Goal: Task Accomplishment & Management: Use online tool/utility

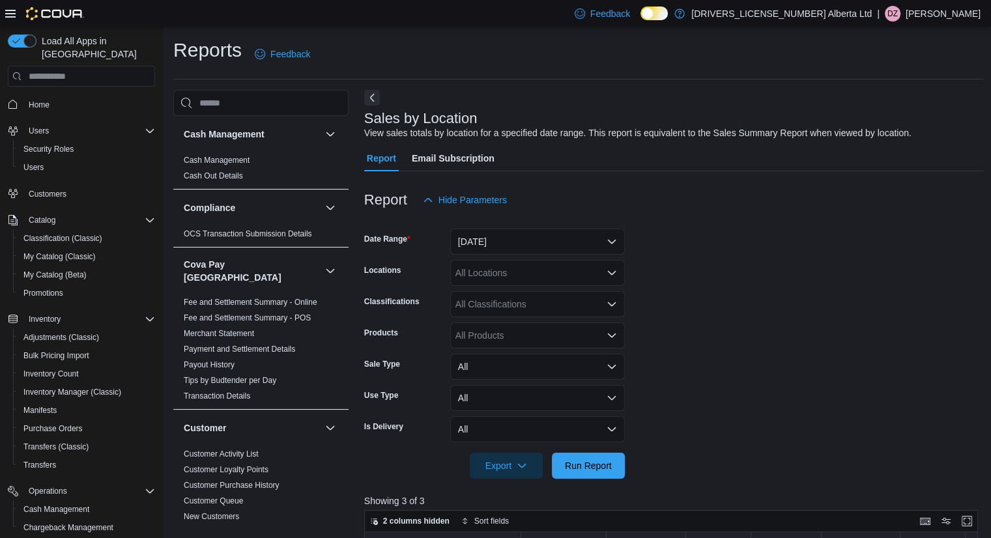
scroll to position [912, 0]
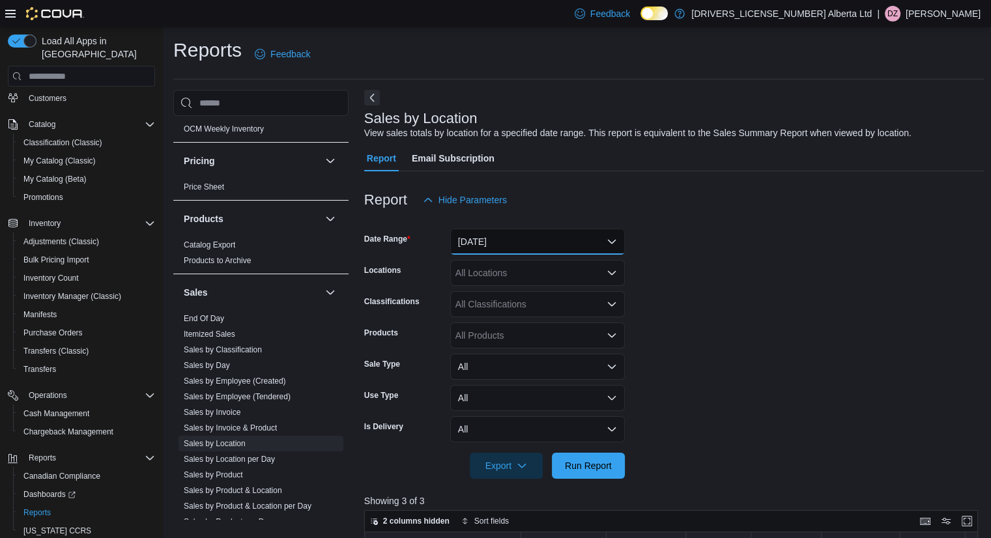
click at [519, 246] on button "[DATE]" at bounding box center [537, 242] width 175 height 26
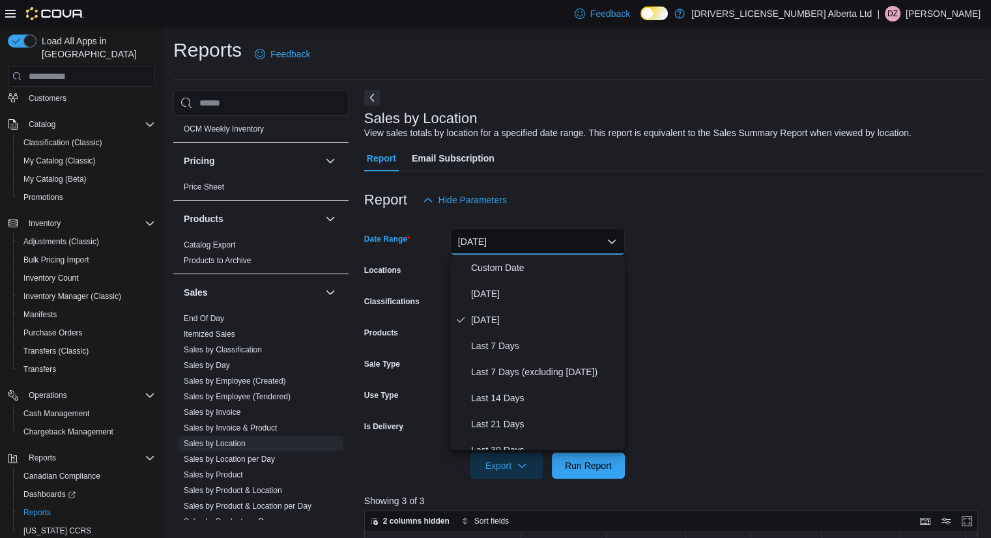
click at [519, 246] on button "[DATE]" at bounding box center [537, 242] width 175 height 26
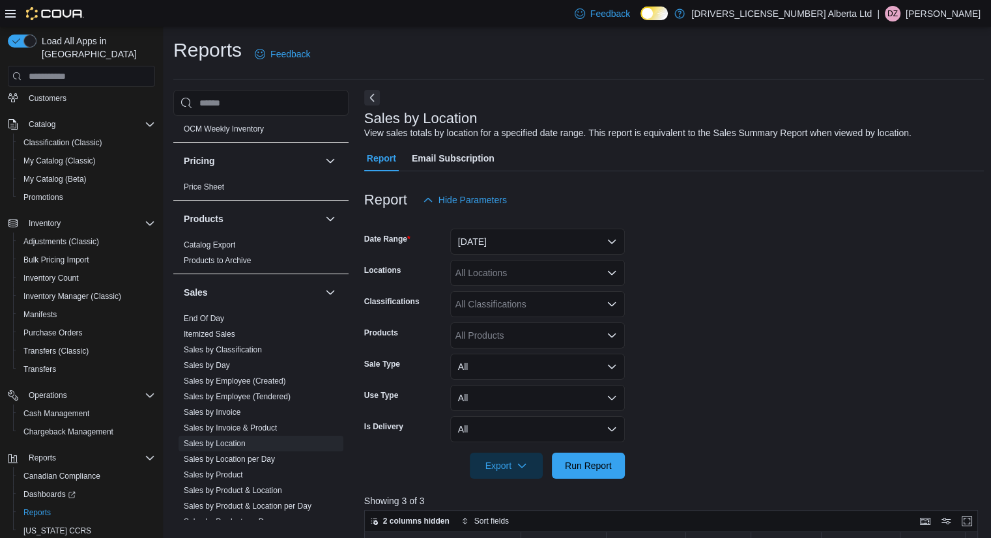
click at [680, 242] on form "Date Range [DATE] Locations All Locations Classifications All Classifications P…" at bounding box center [674, 346] width 620 height 266
click at [576, 242] on button "[DATE]" at bounding box center [537, 242] width 175 height 26
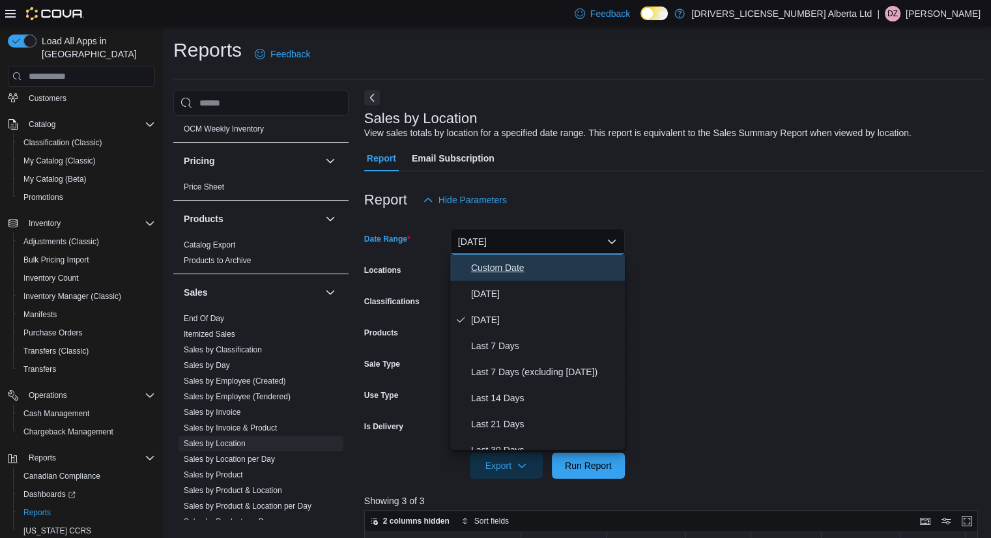
click at [555, 272] on span "Custom Date" at bounding box center [545, 268] width 149 height 16
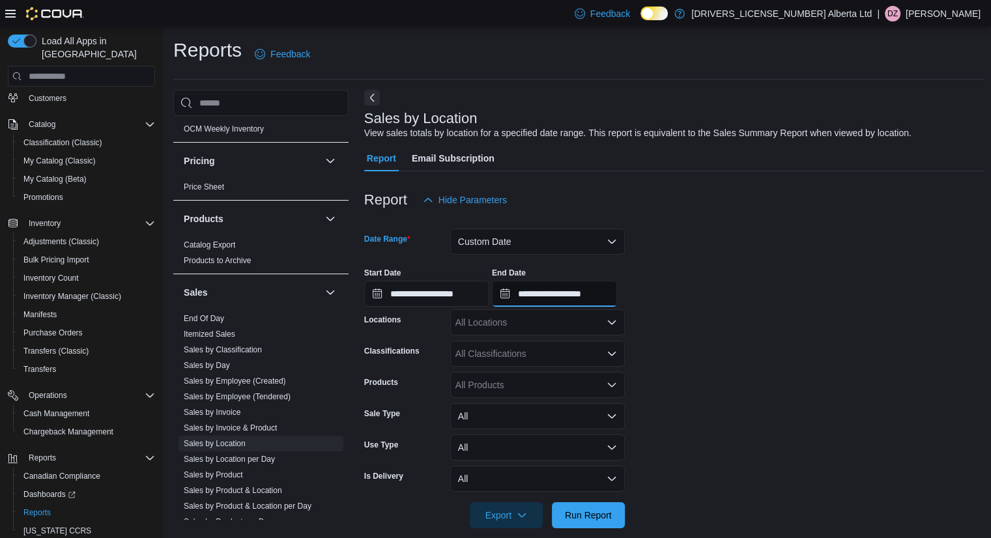
click at [617, 298] on input "**********" at bounding box center [554, 294] width 125 height 26
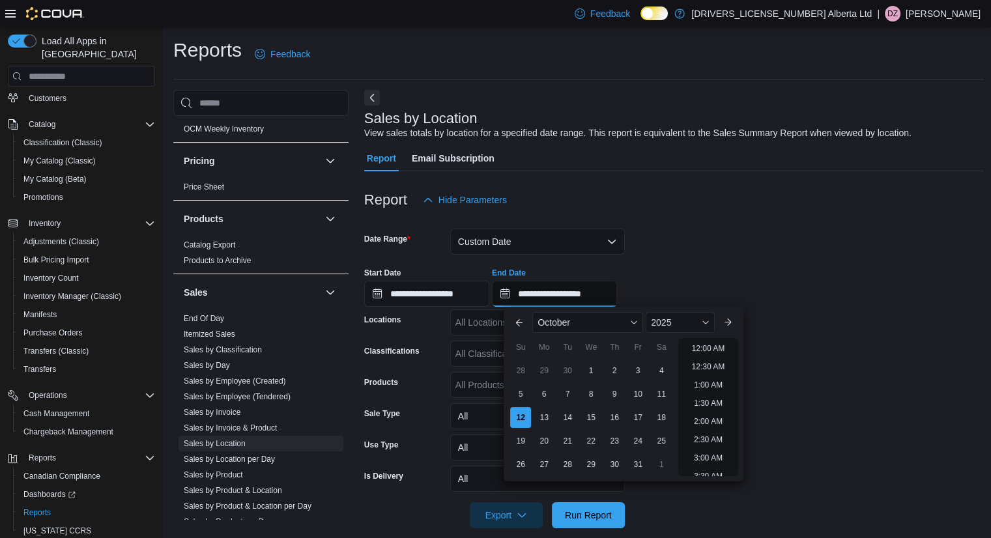
scroll to position [740, 0]
click at [670, 399] on div "11" at bounding box center [661, 394] width 23 height 23
type input "**********"
click at [480, 302] on input "**********" at bounding box center [426, 294] width 125 height 26
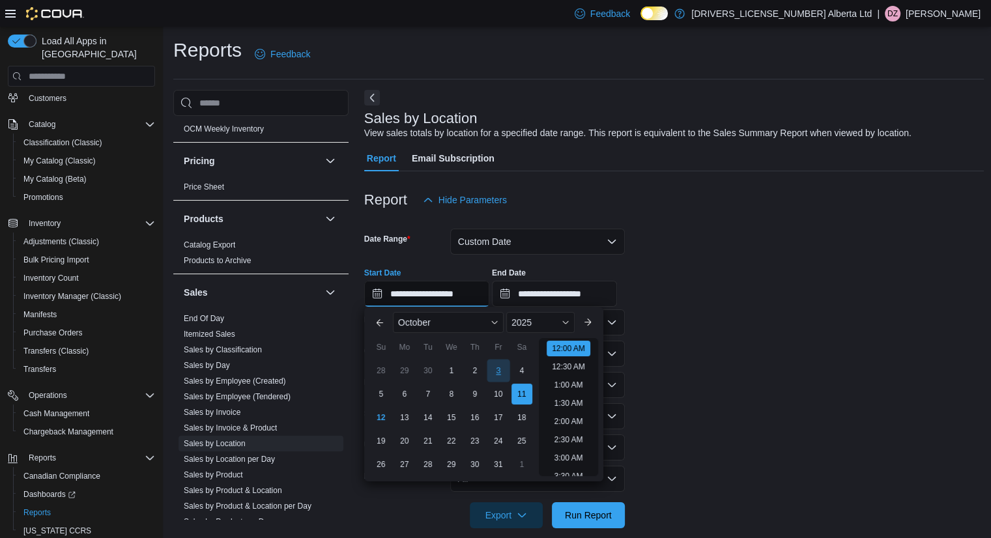
scroll to position [40, 0]
click at [384, 396] on div "5" at bounding box center [380, 394] width 23 height 23
type input "**********"
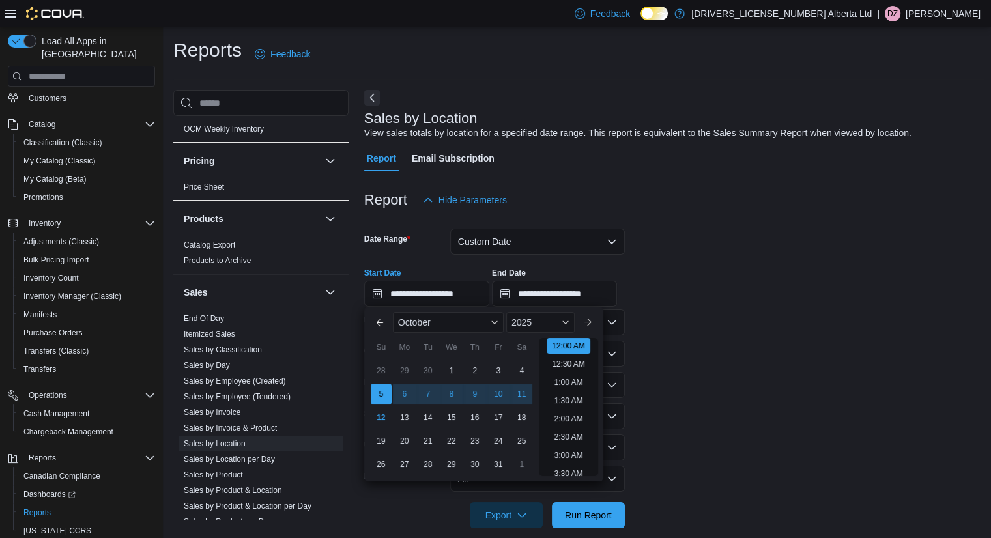
click at [771, 383] on form "**********" at bounding box center [674, 370] width 620 height 315
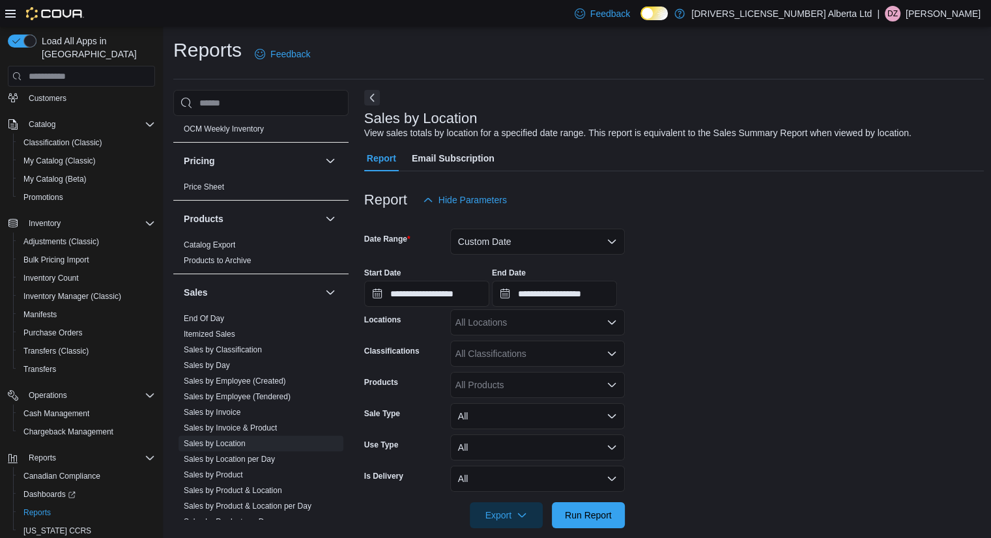
click at [607, 355] on icon "Open list of options" at bounding box center [612, 354] width 10 height 10
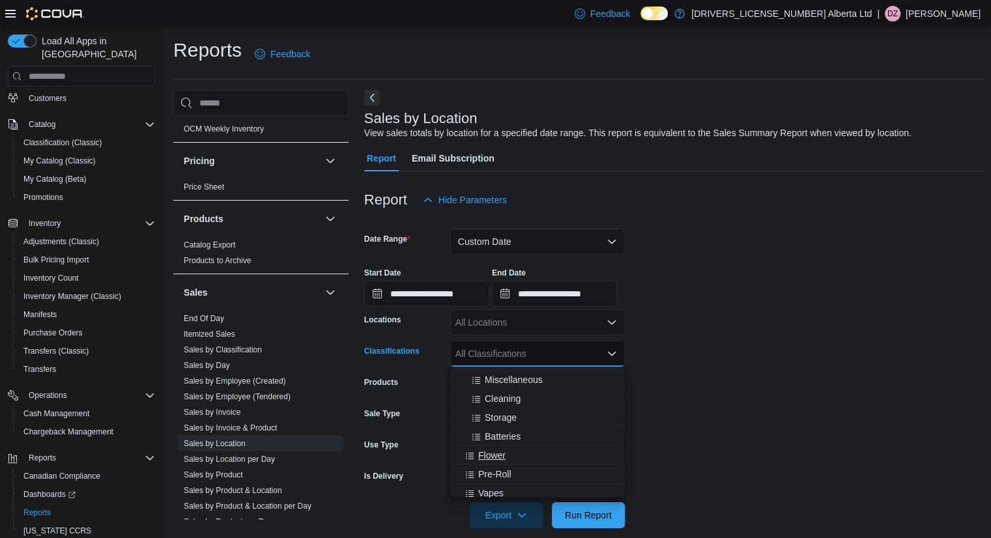
click at [474, 452] on icon "Choose from the following options" at bounding box center [470, 457] width 10 height 10
click at [477, 454] on span "Choose from the following options" at bounding box center [472, 455] width 14 height 13
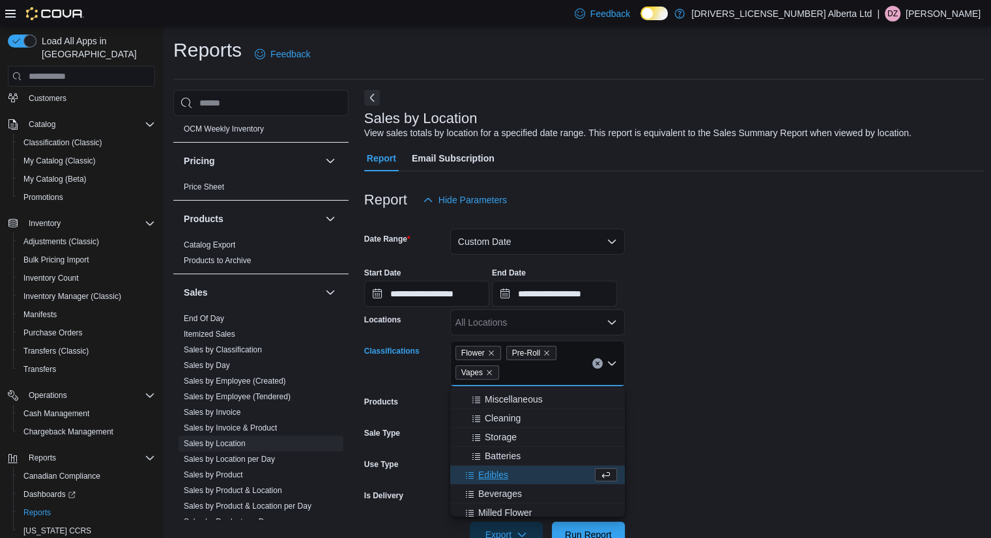
click at [479, 475] on span "Edibles" at bounding box center [493, 474] width 30 height 13
click at [487, 480] on span "Beverages" at bounding box center [500, 474] width 44 height 13
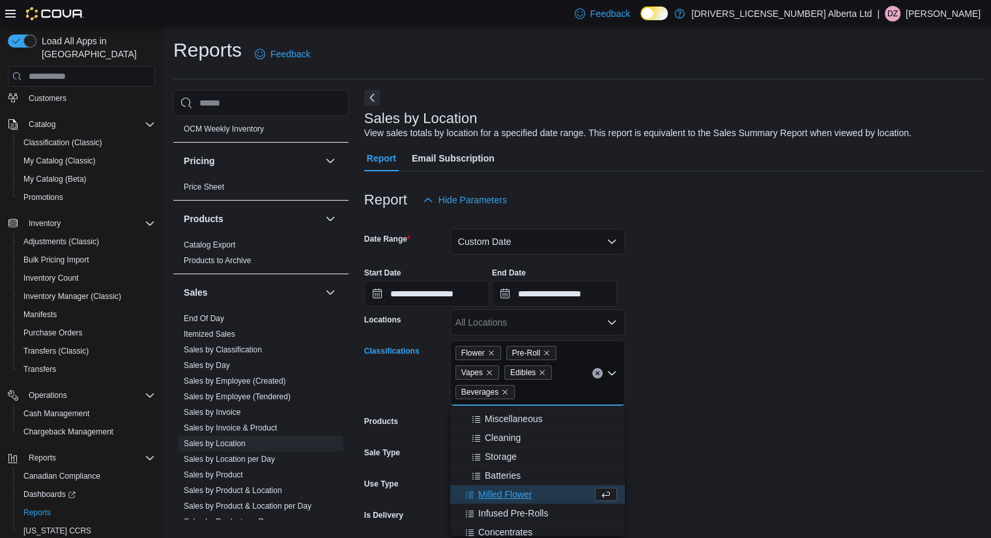
click at [493, 498] on span "Milled Flower" at bounding box center [504, 494] width 53 height 13
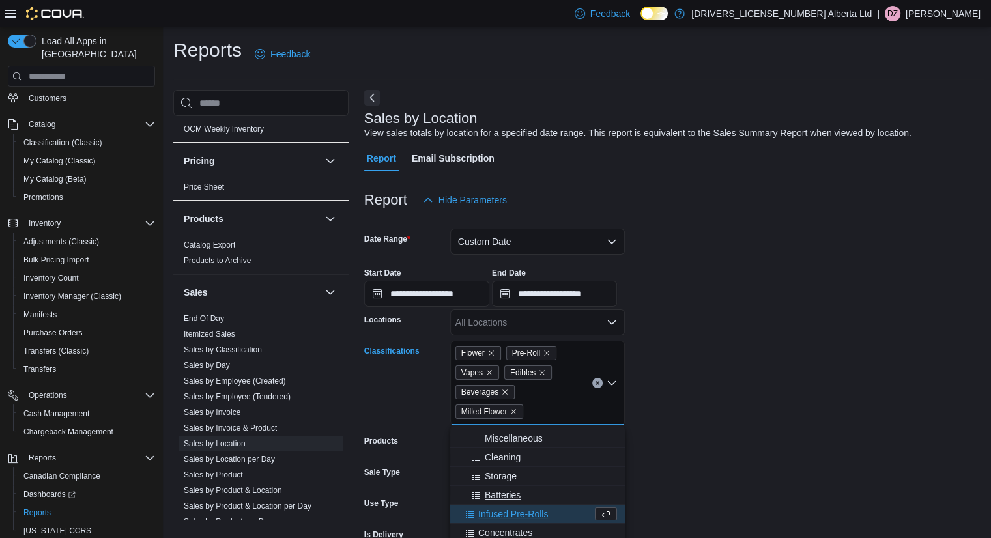
click at [495, 513] on span "Infused Pre-Rolls" at bounding box center [513, 514] width 70 height 13
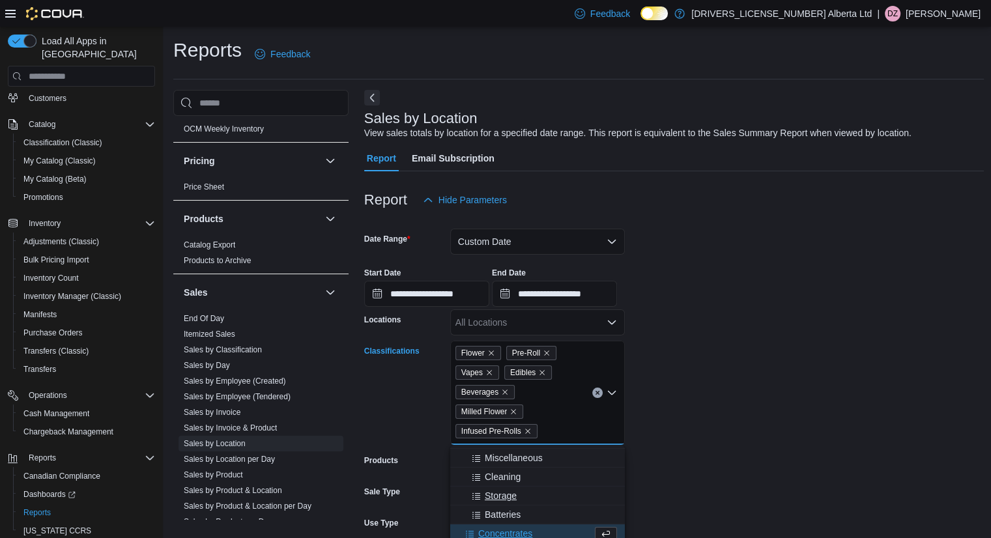
click at [490, 529] on span "Concentrates" at bounding box center [505, 533] width 54 height 13
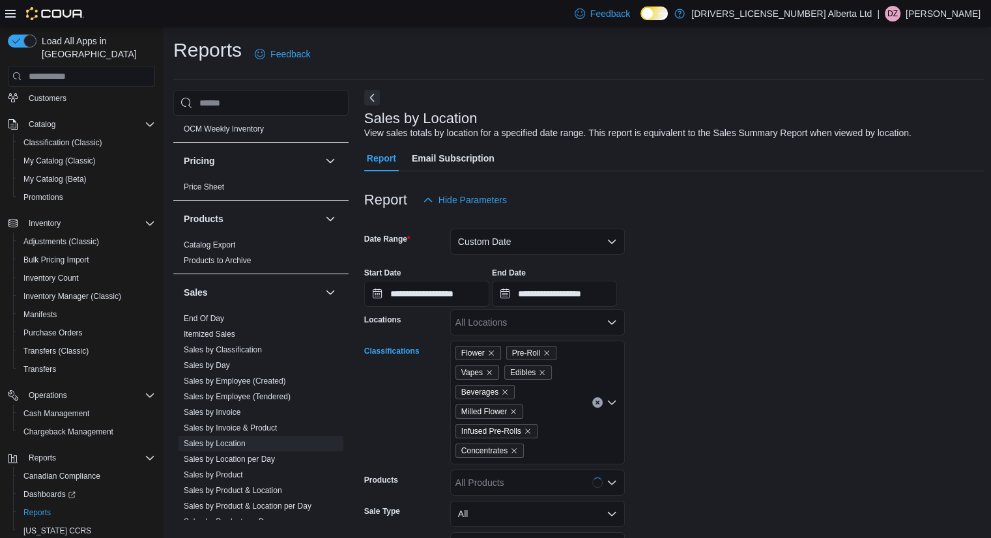
scroll to position [130, 0]
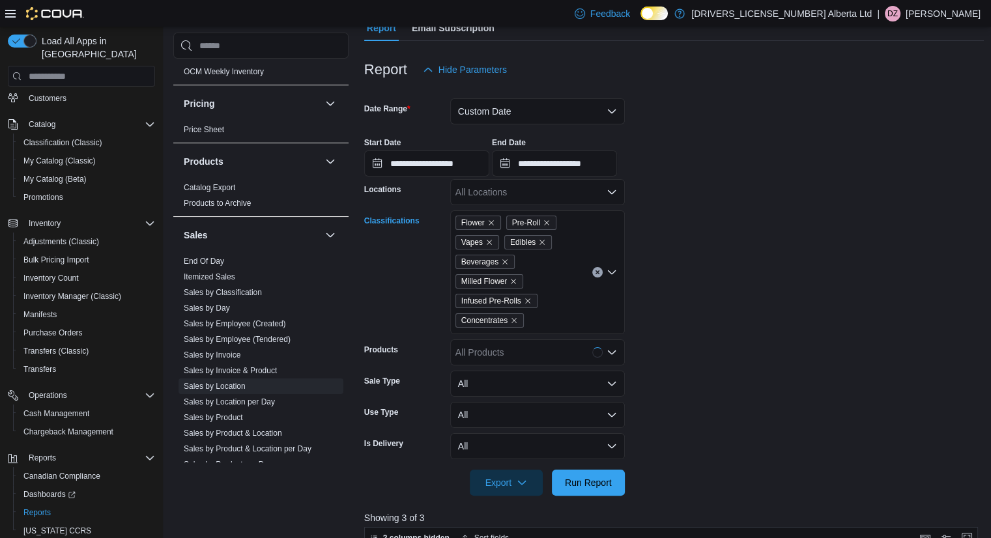
click at [579, 316] on div "Flower Pre-Roll Vapes Edibles Beverages Milled Flower Infused Pre-Rolls Concent…" at bounding box center [537, 272] width 175 height 124
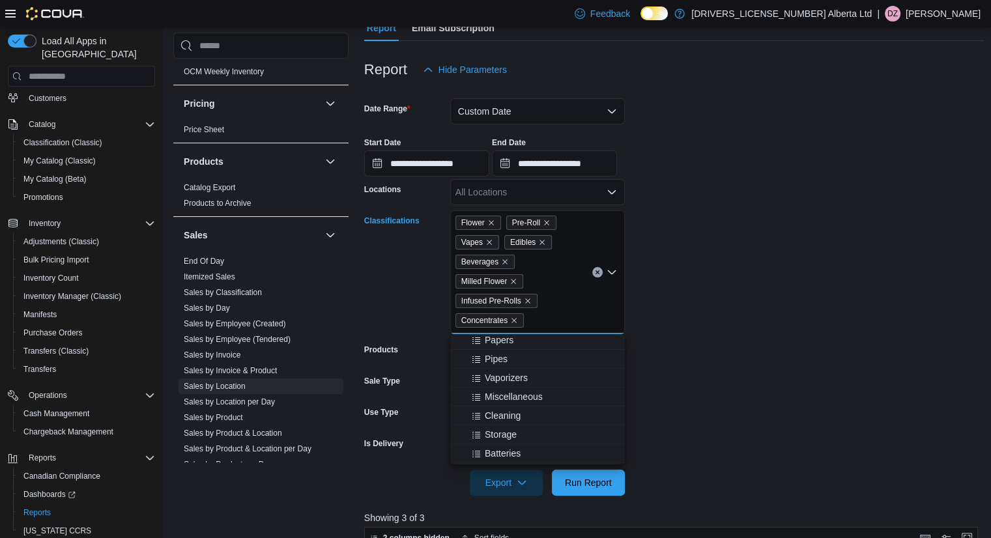
scroll to position [341, 0]
click at [506, 344] on span "Capsules" at bounding box center [497, 342] width 38 height 13
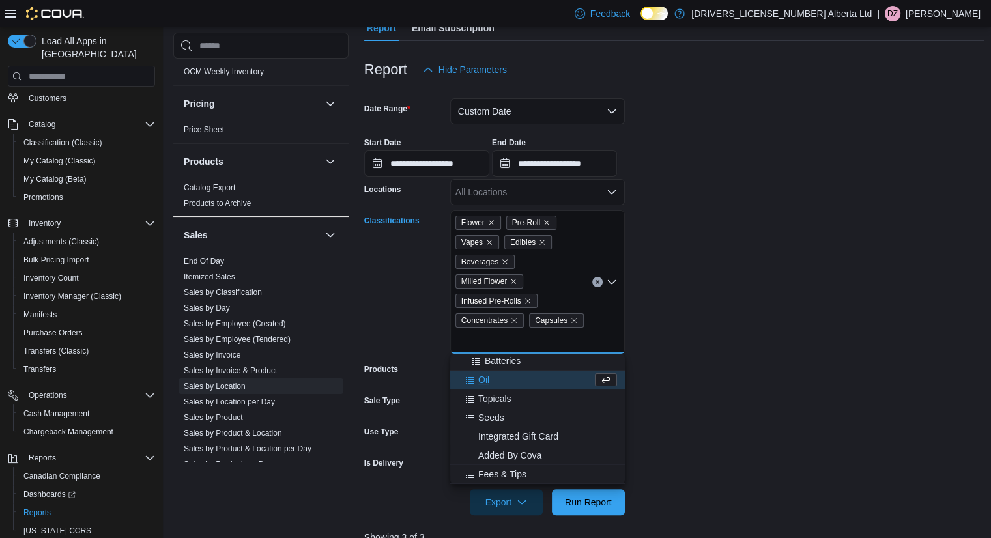
click at [490, 378] on div "Oil" at bounding box center [525, 379] width 134 height 13
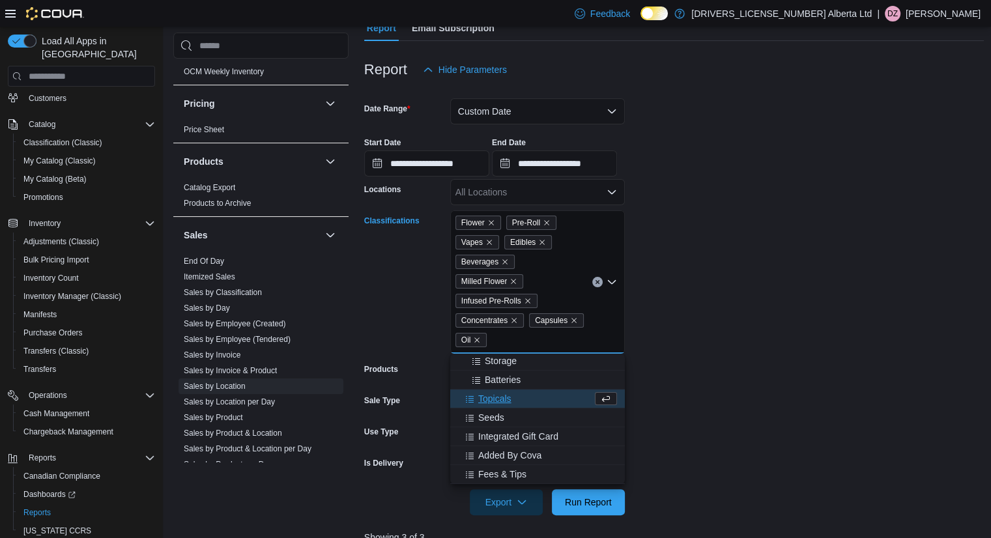
click at [485, 395] on span "Topicals" at bounding box center [494, 398] width 33 height 13
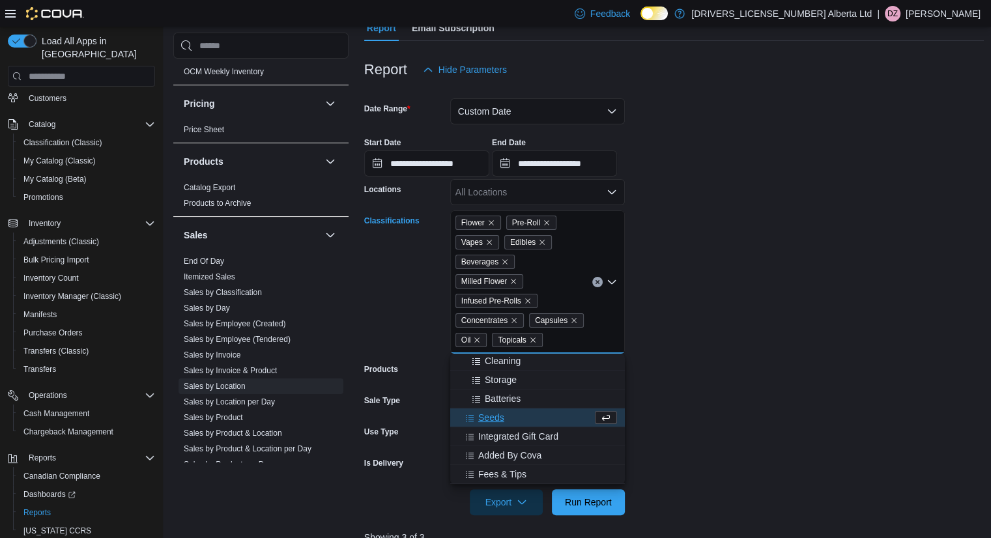
click at [488, 419] on span "Seeds" at bounding box center [491, 417] width 26 height 13
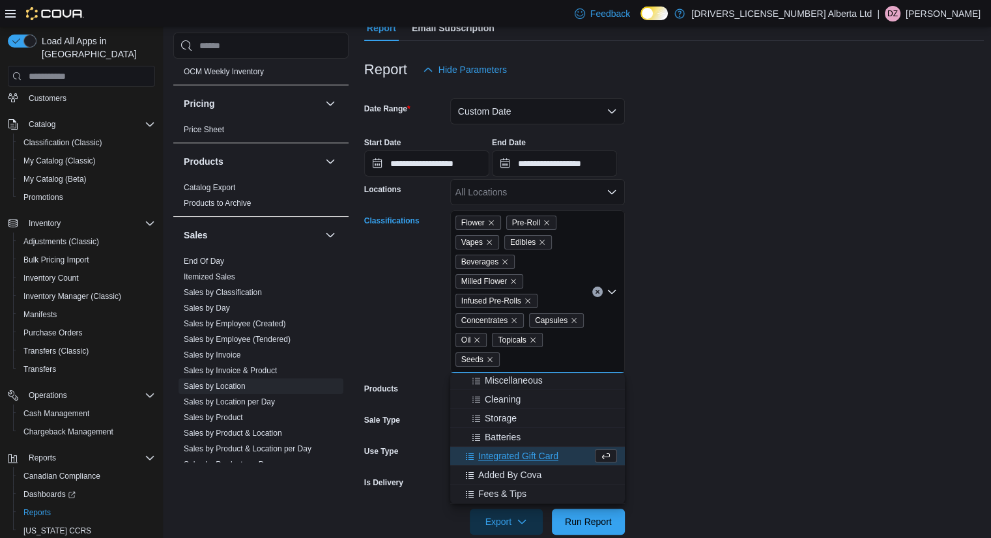
scroll to position [266, 0]
drag, startPoint x: 497, startPoint y: 470, endPoint x: 568, endPoint y: 457, distance: 72.3
click at [498, 470] on span "Added By Cova" at bounding box center [509, 475] width 63 height 13
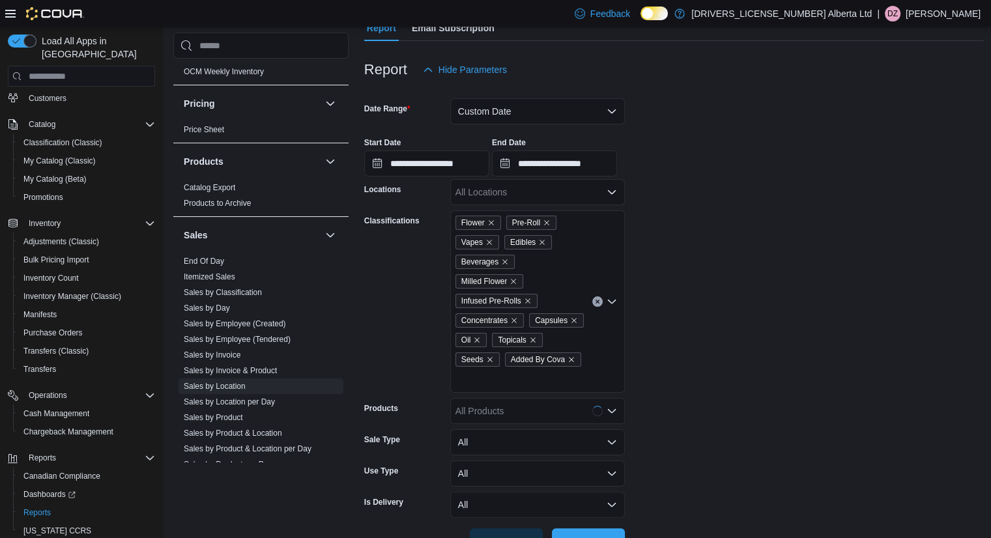
click at [756, 427] on form "**********" at bounding box center [674, 319] width 620 height 472
click at [582, 528] on span "Run Report" at bounding box center [588, 541] width 57 height 26
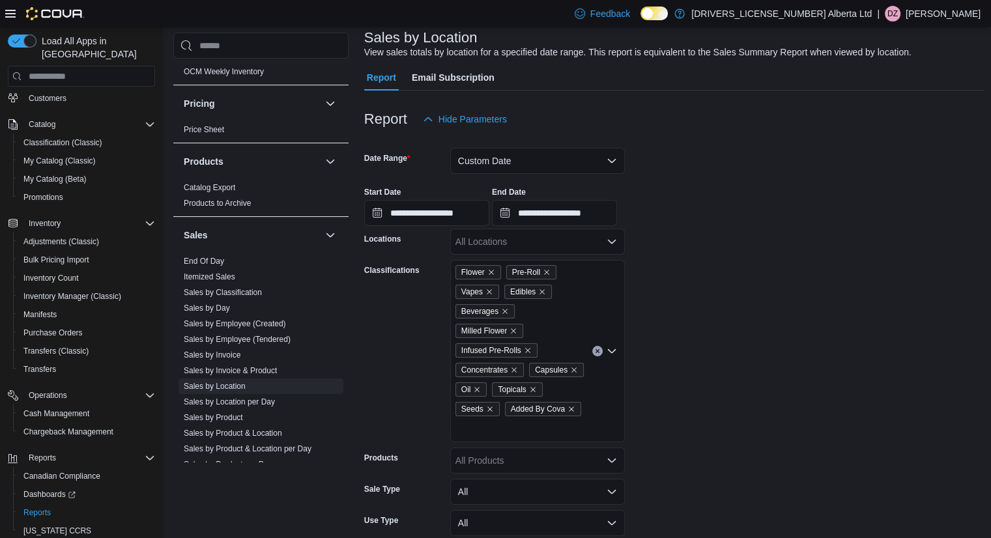
scroll to position [78, 0]
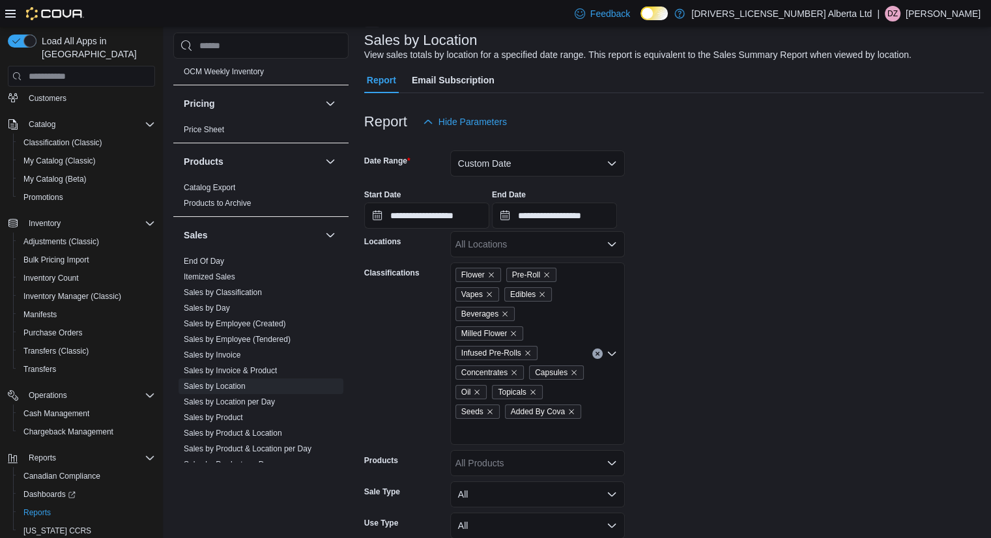
click at [597, 351] on icon "Clear input" at bounding box center [597, 353] width 5 height 5
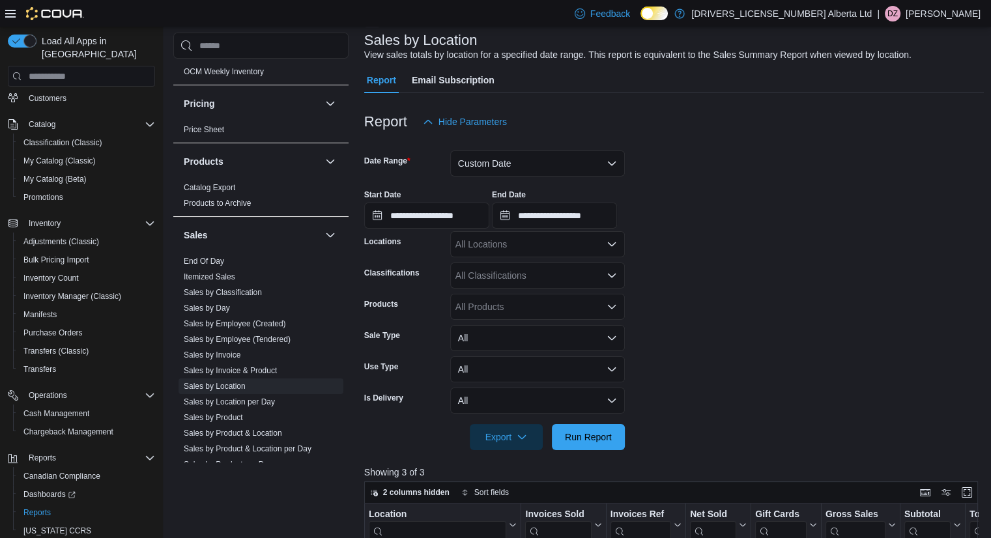
click at [773, 308] on form "**********" at bounding box center [674, 292] width 620 height 315
click at [601, 162] on button "Custom Date" at bounding box center [537, 164] width 175 height 26
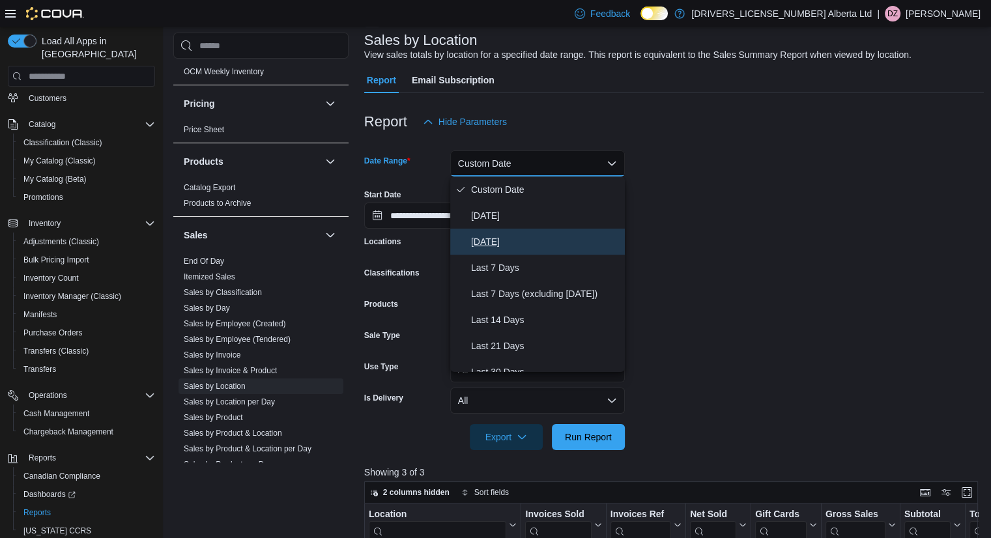
drag, startPoint x: 482, startPoint y: 248, endPoint x: 505, endPoint y: 264, distance: 27.7
click at [482, 248] on span "[DATE]" at bounding box center [545, 242] width 149 height 16
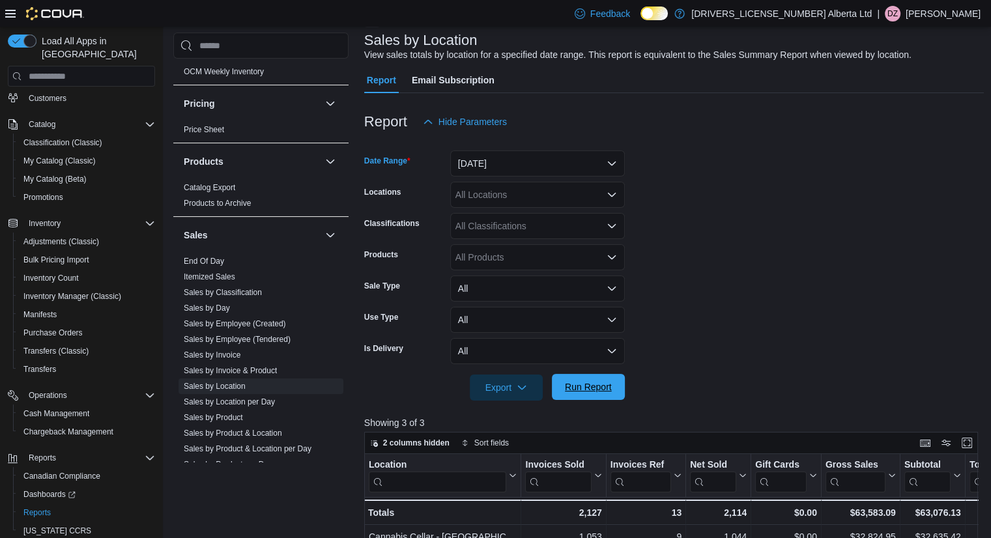
click at [593, 388] on span "Run Report" at bounding box center [588, 387] width 47 height 13
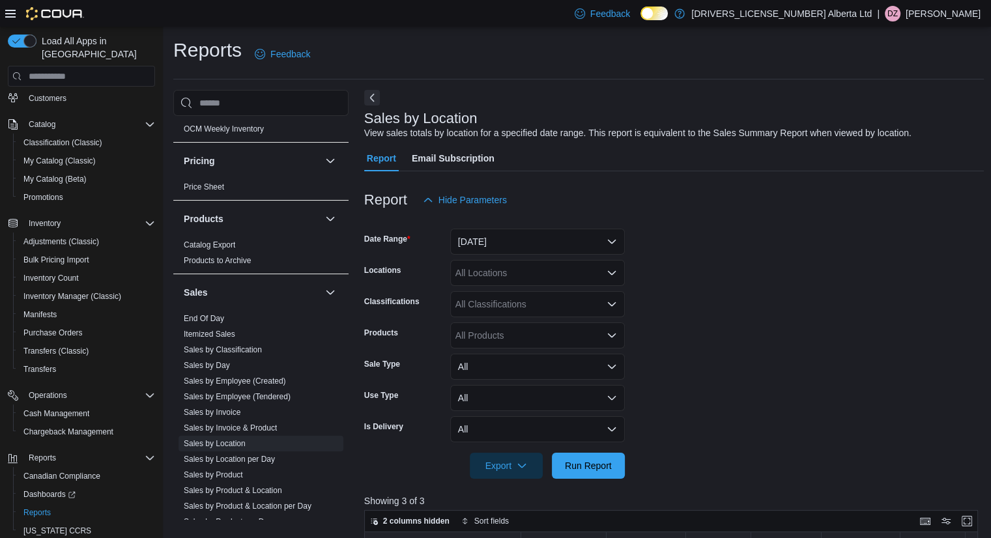
click at [607, 276] on icon "Open list of options" at bounding box center [612, 273] width 10 height 10
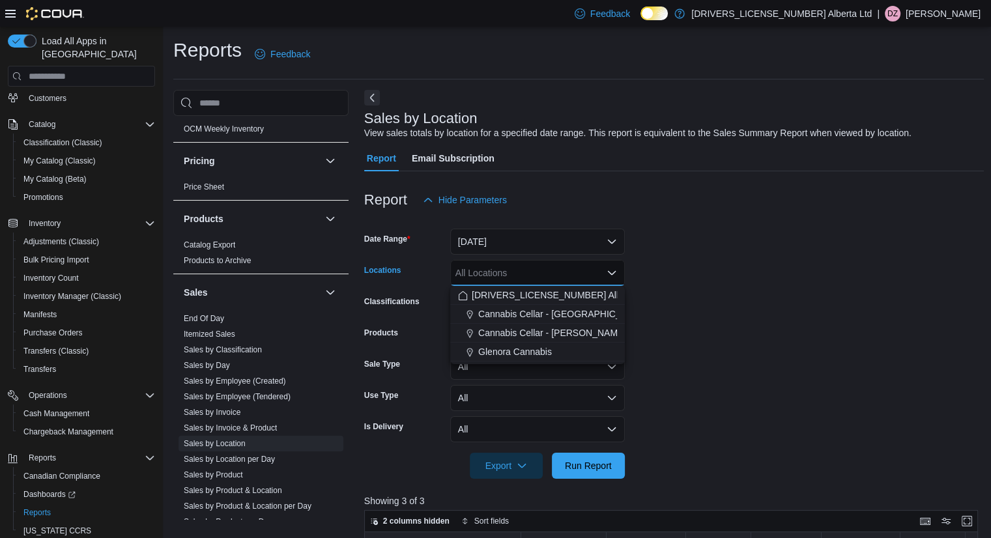
click at [665, 293] on form "Date Range [DATE] Locations All Locations Combo box. Selected. Combo box input.…" at bounding box center [674, 346] width 620 height 266
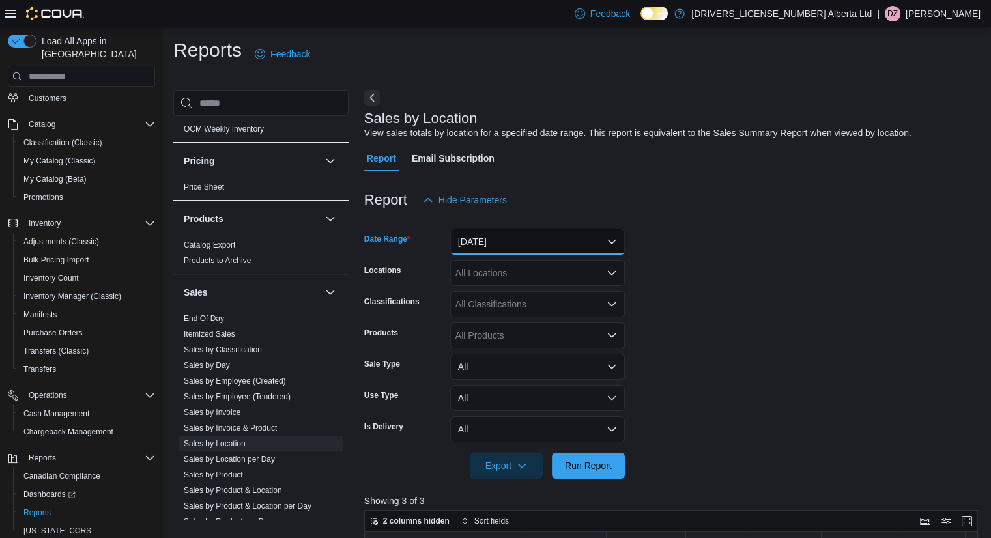
click at [589, 235] on button "[DATE]" at bounding box center [537, 242] width 175 height 26
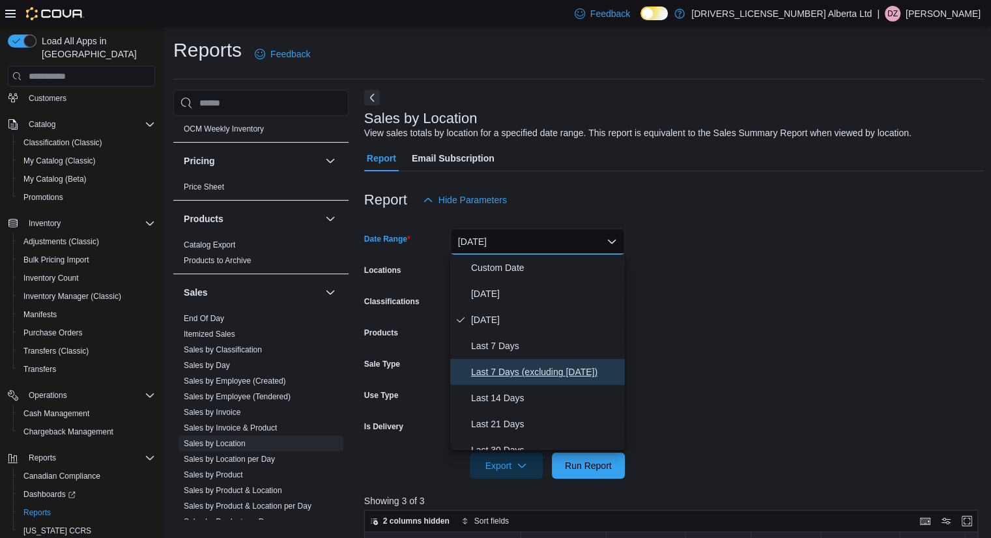
click at [532, 363] on button "Last 7 Days (excluding [DATE])" at bounding box center [537, 372] width 175 height 26
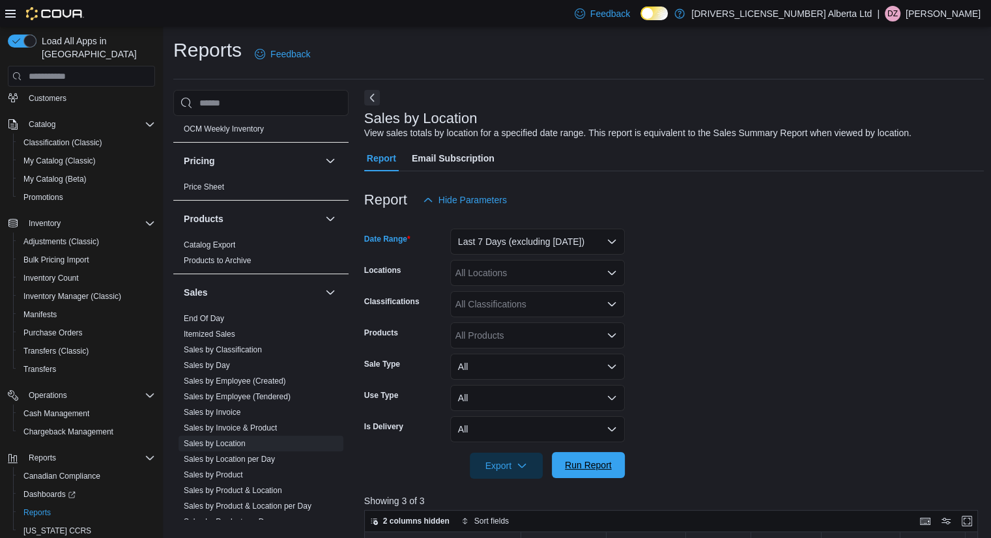
click at [579, 465] on span "Run Report" at bounding box center [588, 465] width 47 height 13
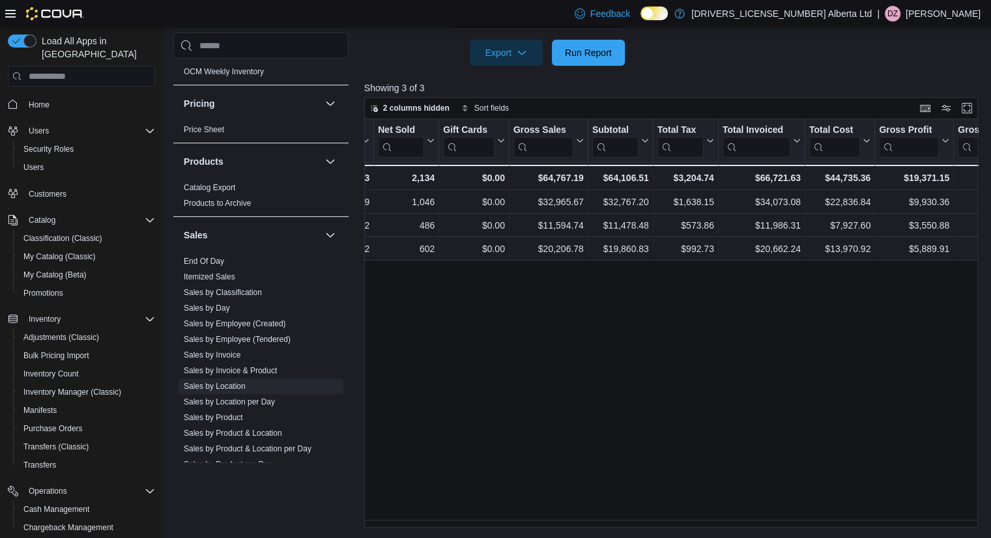
click at [45, 100] on button "Home" at bounding box center [82, 103] width 158 height 19
